Goal: Task Accomplishment & Management: Manage account settings

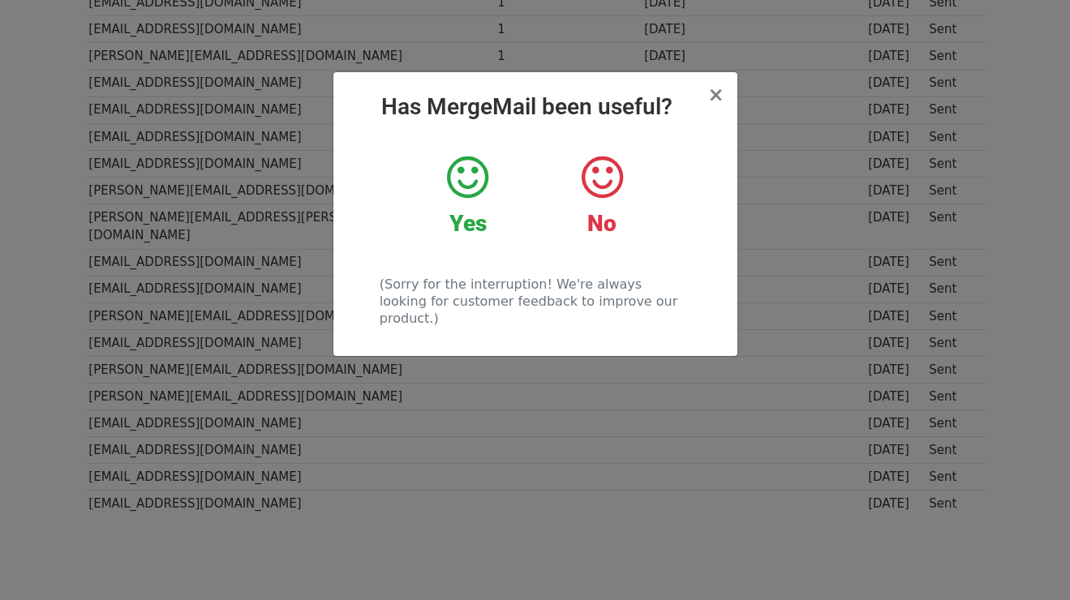
scroll to position [914, 0]
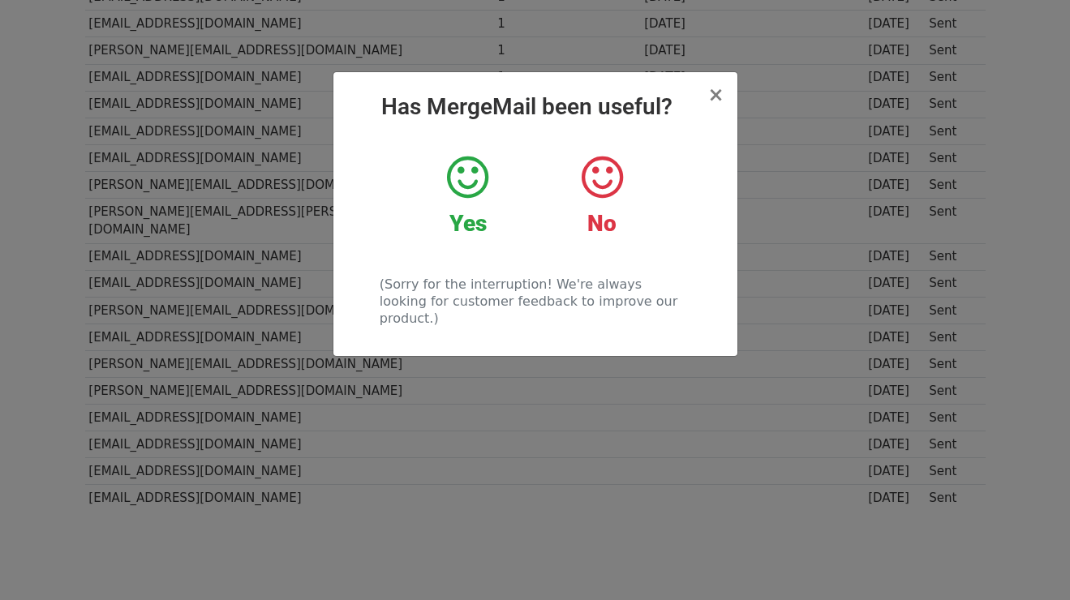
click at [475, 179] on icon at bounding box center [467, 177] width 41 height 49
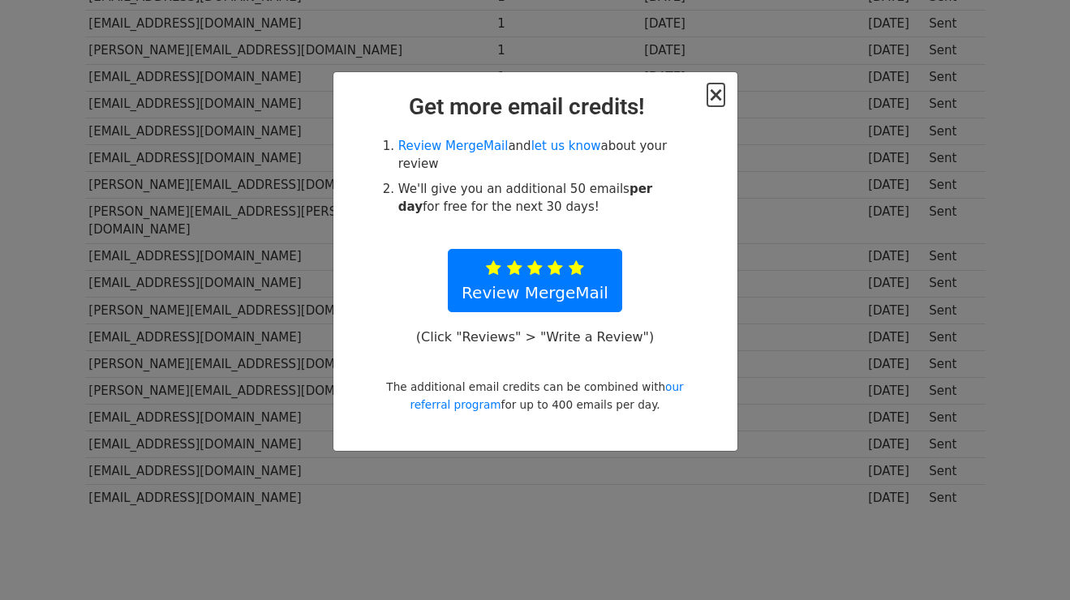
click at [714, 93] on span "×" at bounding box center [715, 95] width 16 height 23
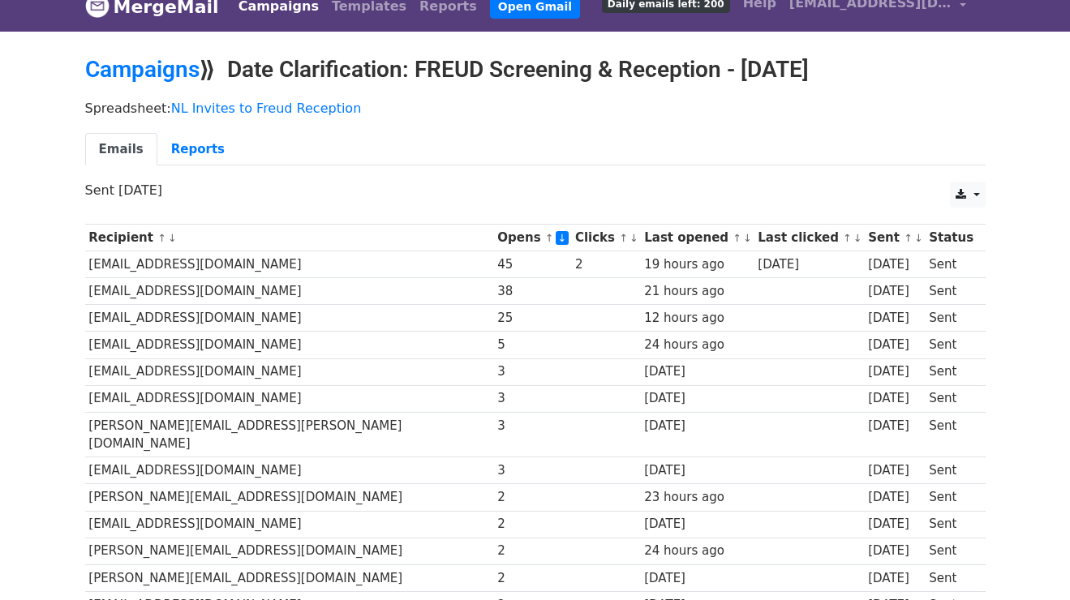
scroll to position [19, 0]
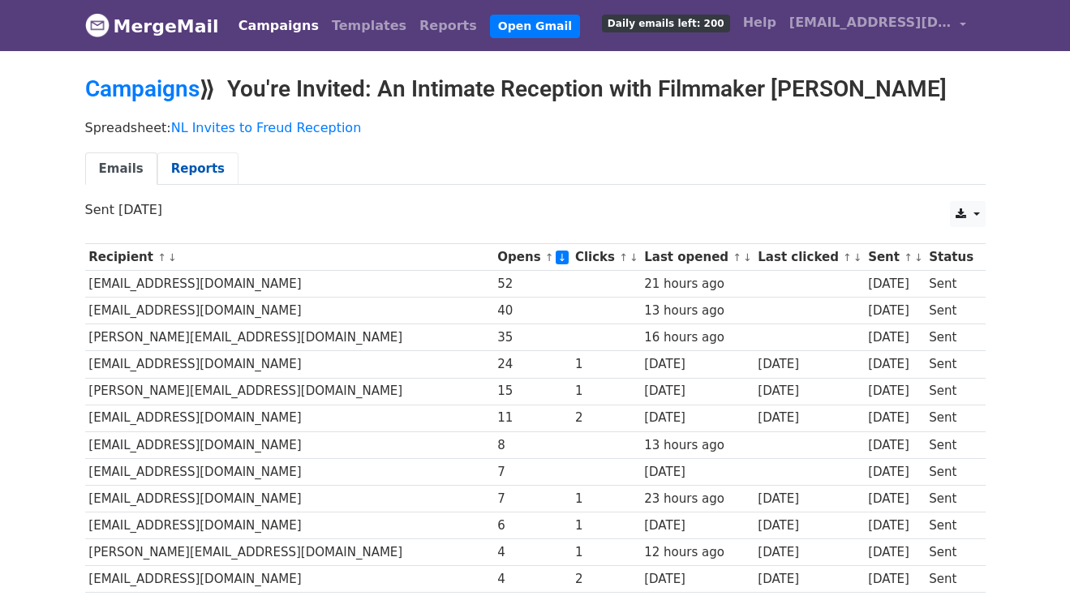
click at [186, 178] on link "Reports" at bounding box center [197, 168] width 81 height 33
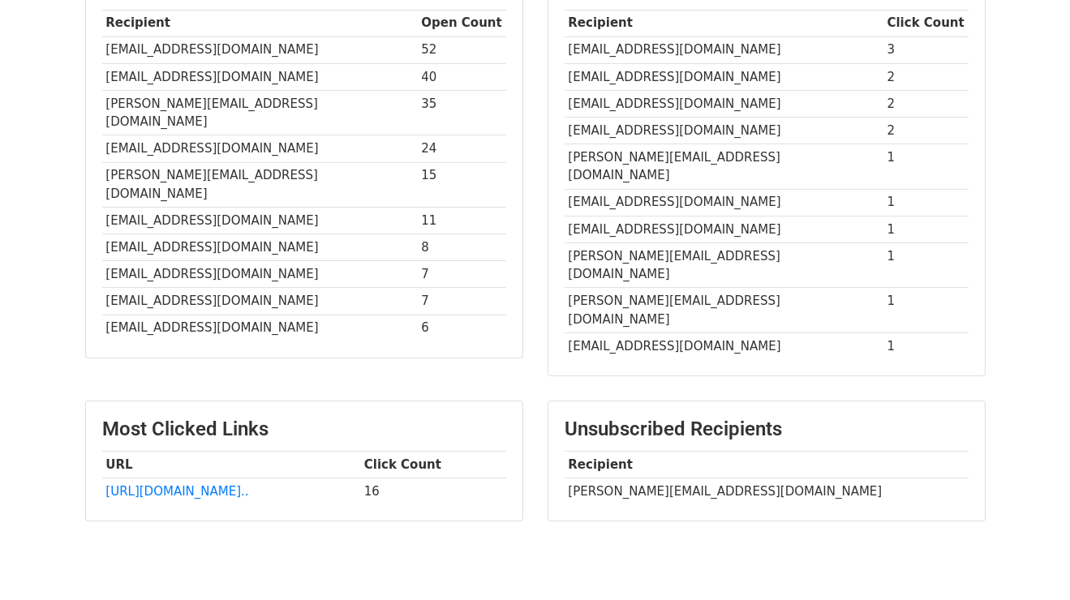
scroll to position [470, 0]
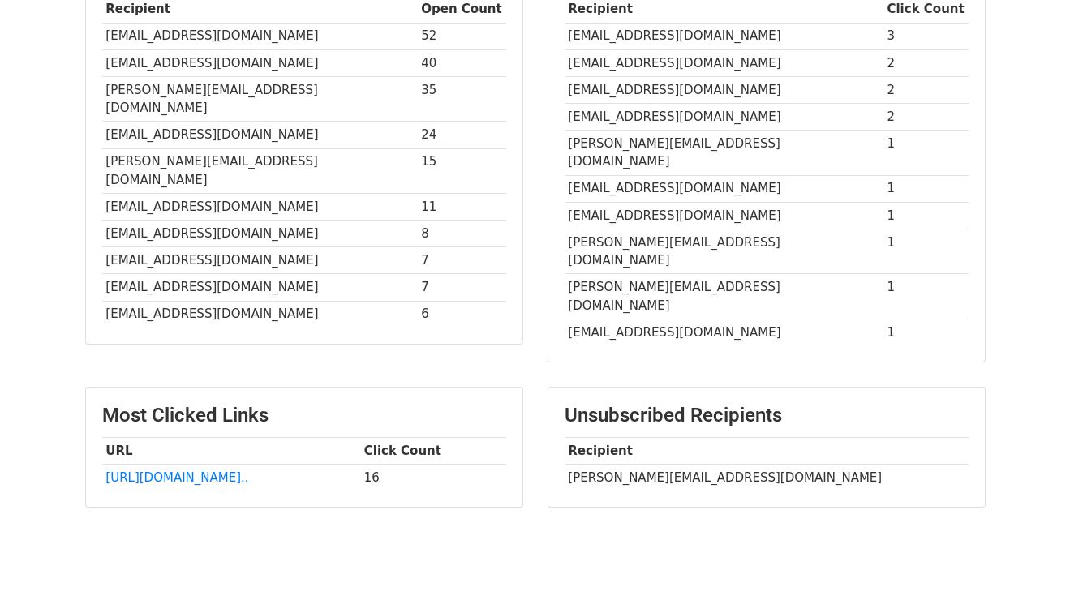
click at [585, 464] on td "[PERSON_NAME][EMAIL_ADDRESS][DOMAIN_NAME]" at bounding box center [766, 477] width 404 height 27
drag, startPoint x: 585, startPoint y: 424, endPoint x: 663, endPoint y: 425, distance: 78.7
click at [663, 464] on td "[PERSON_NAME][EMAIL_ADDRESS][DOMAIN_NAME]" at bounding box center [766, 477] width 404 height 27
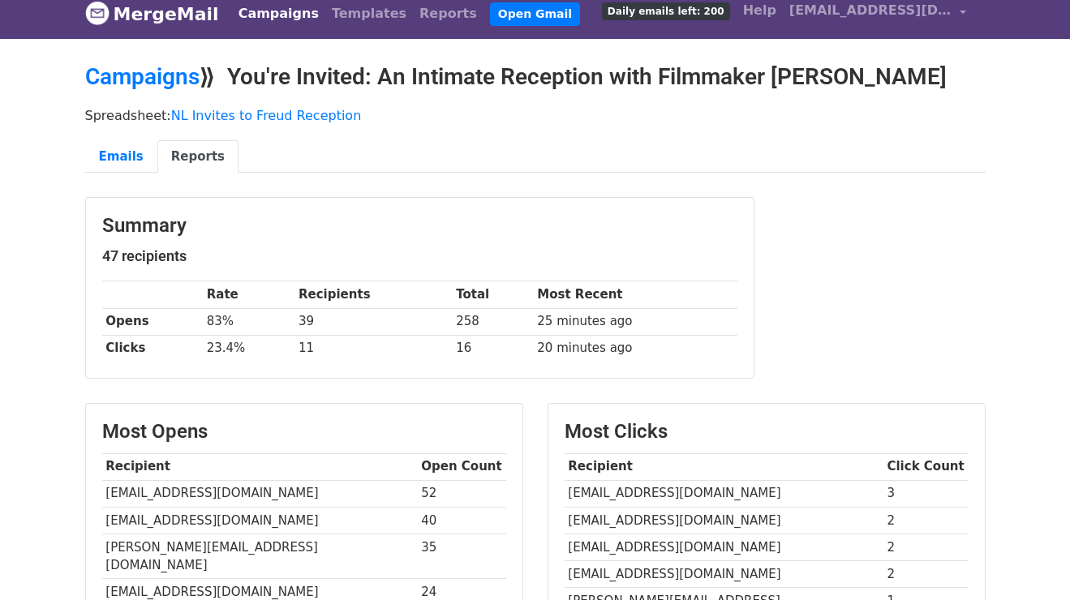
scroll to position [0, 0]
